Goal: Information Seeking & Learning: Learn about a topic

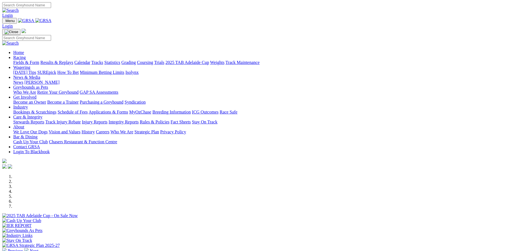
scroll to position [110, 0]
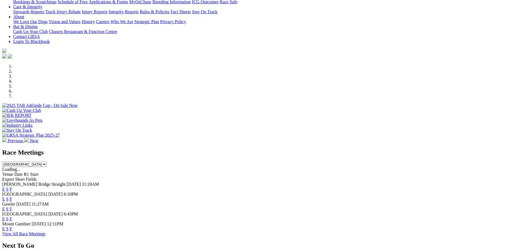
click at [5, 197] on link "E" at bounding box center [3, 199] width 3 height 5
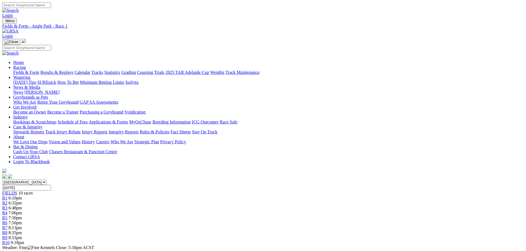
click at [205, 206] on div "R3 6:48pm" at bounding box center [262, 208] width 521 height 5
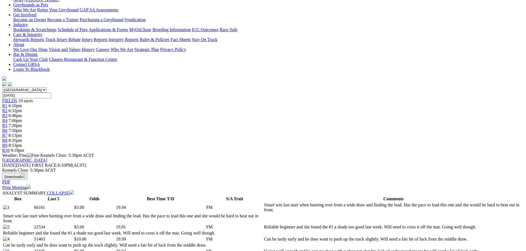
scroll to position [83, 0]
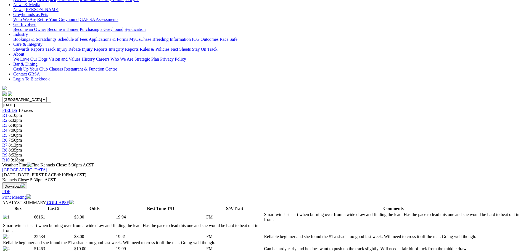
click at [22, 118] on span "6:32pm" at bounding box center [16, 120] width 14 height 5
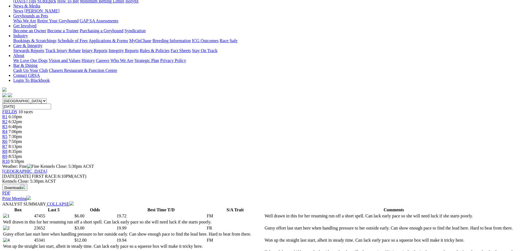
scroll to position [55, 0]
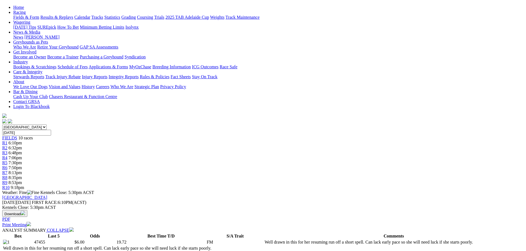
click at [147, 141] on div "R1 6:10pm" at bounding box center [262, 143] width 521 height 5
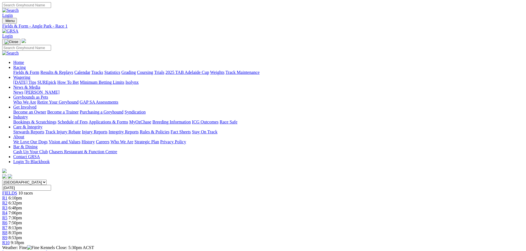
click at [22, 231] on span "8:35pm" at bounding box center [16, 233] width 14 height 5
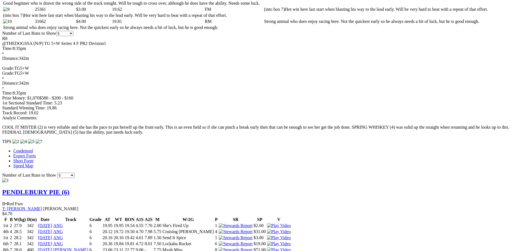
scroll to position [331, 0]
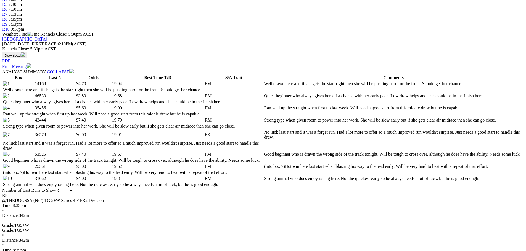
scroll to position [193, 0]
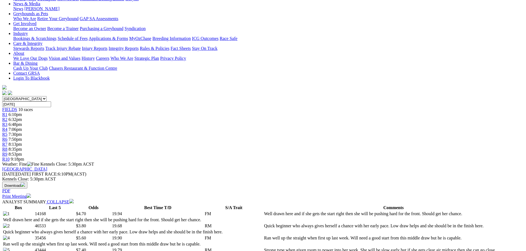
scroll to position [83, 0]
click at [22, 113] on span "6:10pm" at bounding box center [16, 115] width 14 height 5
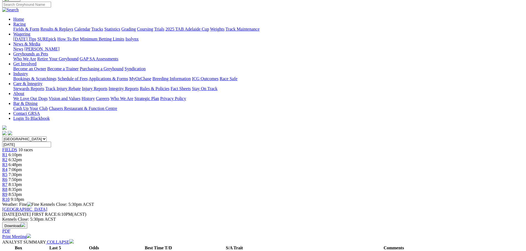
scroll to position [83, 0]
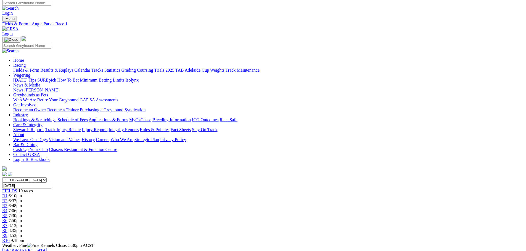
scroll to position [0, 0]
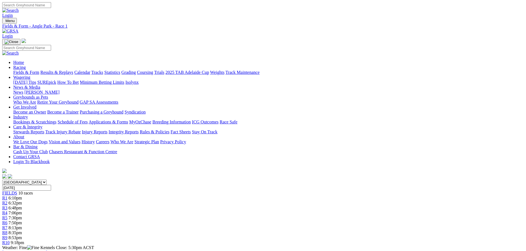
click at [7, 201] on span "R2" at bounding box center [4, 203] width 5 height 5
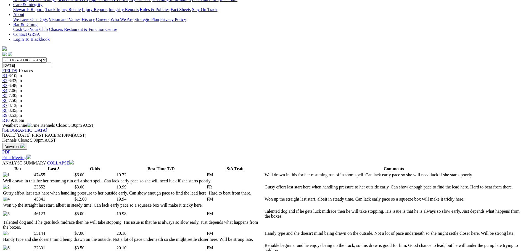
scroll to position [138, 0]
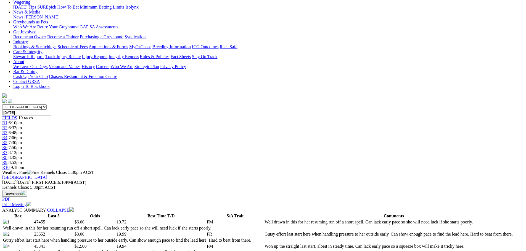
scroll to position [0, 0]
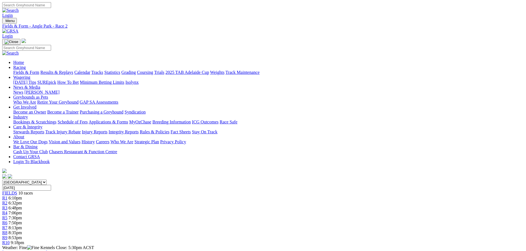
click at [147, 196] on div "R1 6:10pm" at bounding box center [262, 198] width 521 height 5
drag, startPoint x: 0, startPoint y: 0, endPoint x: 174, endPoint y: 86, distance: 193.6
click at [174, 201] on div "R2 6:32pm" at bounding box center [262, 203] width 521 height 5
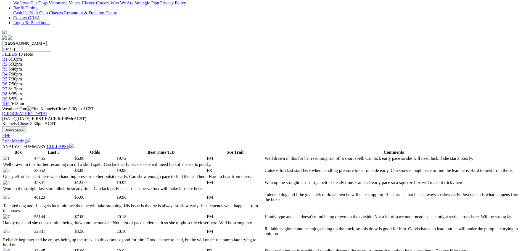
scroll to position [138, 0]
